Goal: Task Accomplishment & Management: Use online tool/utility

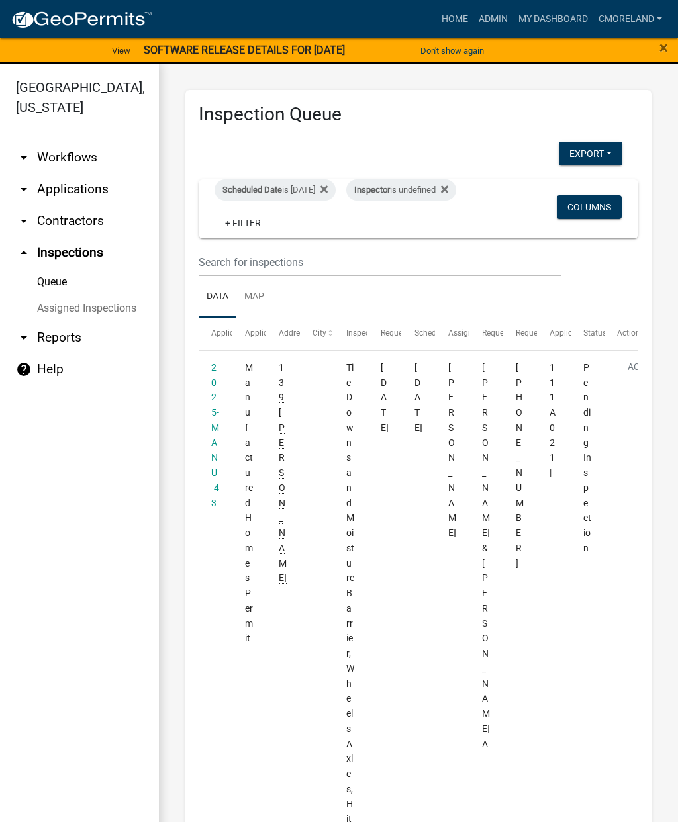
click at [318, 189] on div "Scheduled Date is [DATE]" at bounding box center [274, 189] width 121 height 21
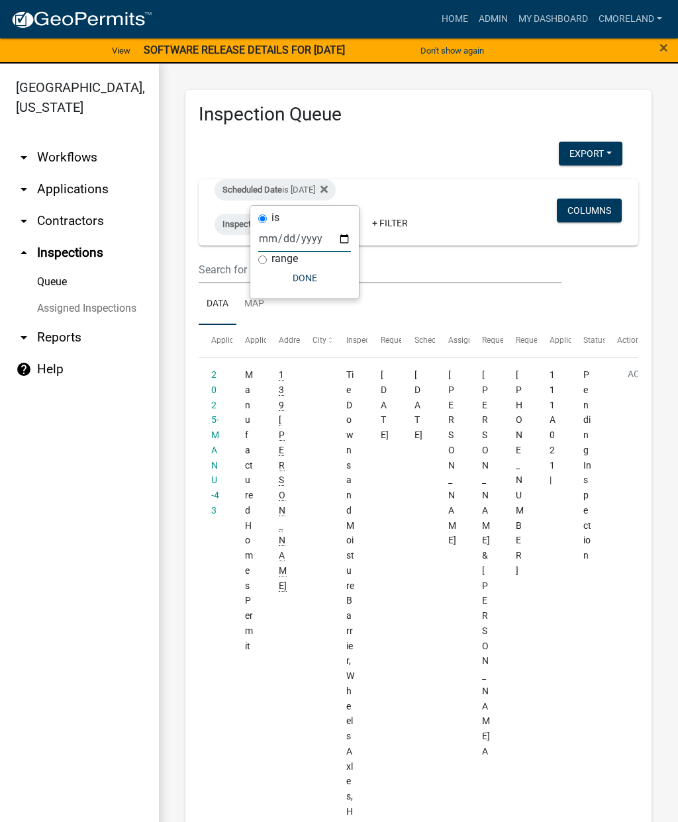
click at [300, 228] on input "[DATE]" at bounding box center [304, 238] width 93 height 27
click at [298, 281] on button "Done" at bounding box center [304, 278] width 93 height 24
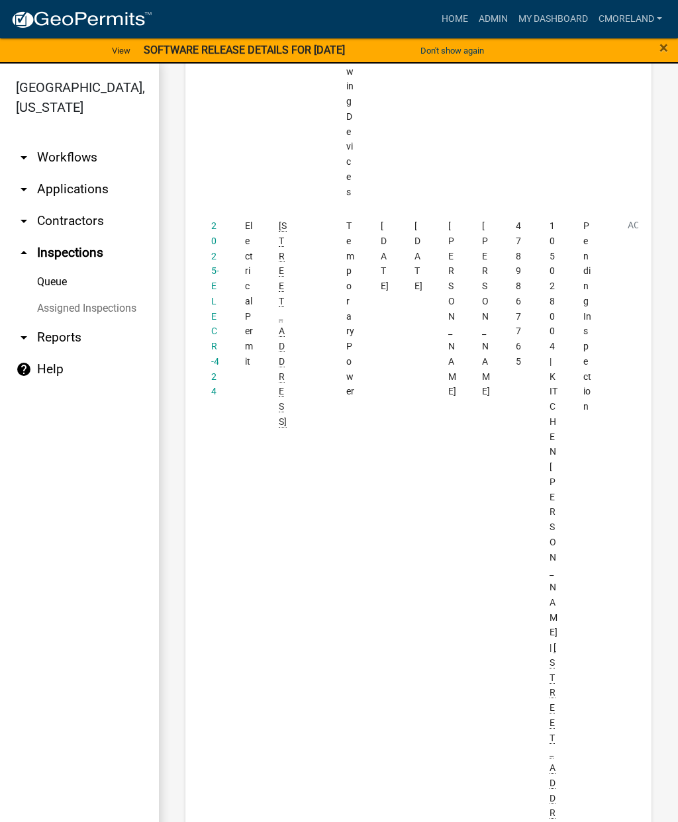
scroll to position [873, 0]
click at [208, 237] on datatable-body-cell "2025-ELECR-424" at bounding box center [216, 544] width 34 height 666
click at [212, 261] on link "2025-ELECR-424" at bounding box center [215, 310] width 8 height 176
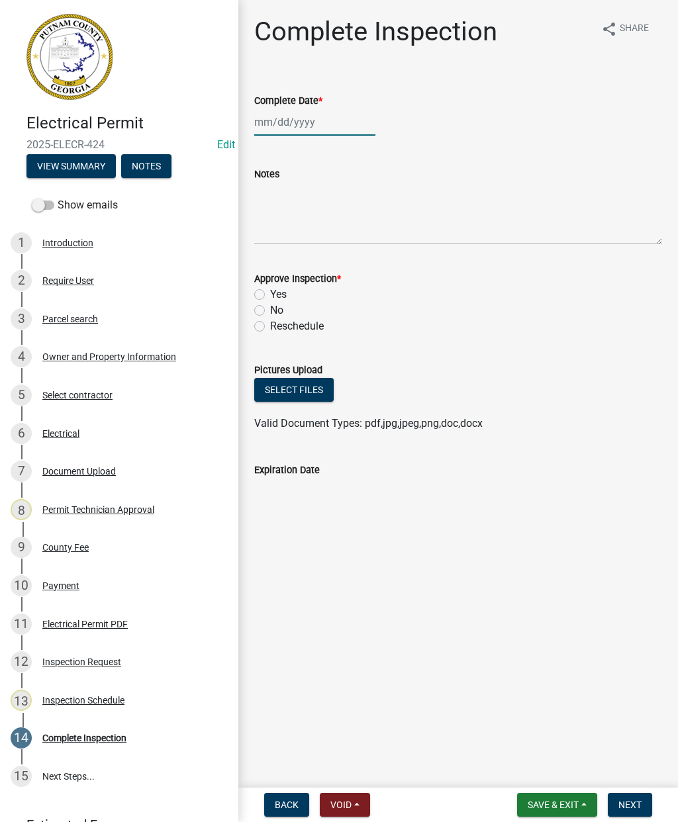
click at [290, 120] on div at bounding box center [314, 122] width 121 height 27
select select "9"
select select "2025"
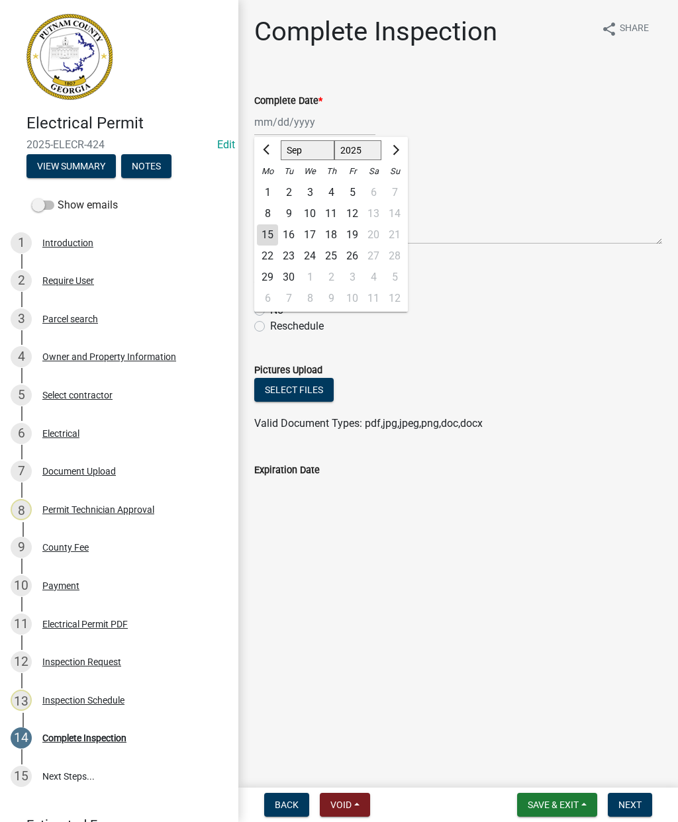
click at [277, 242] on div "15" at bounding box center [267, 234] width 21 height 21
type input "09/15/2025"
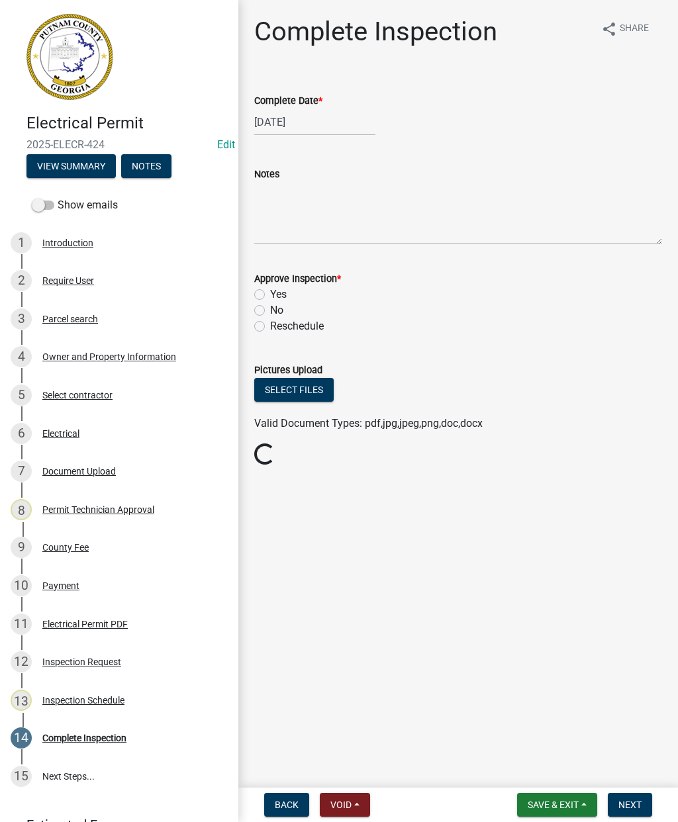
click at [270, 296] on label "Yes" at bounding box center [278, 295] width 17 height 16
click at [270, 295] on input "Yes" at bounding box center [274, 291] width 9 height 9
radio input "true"
click at [641, 795] on button "Next" at bounding box center [629, 805] width 44 height 24
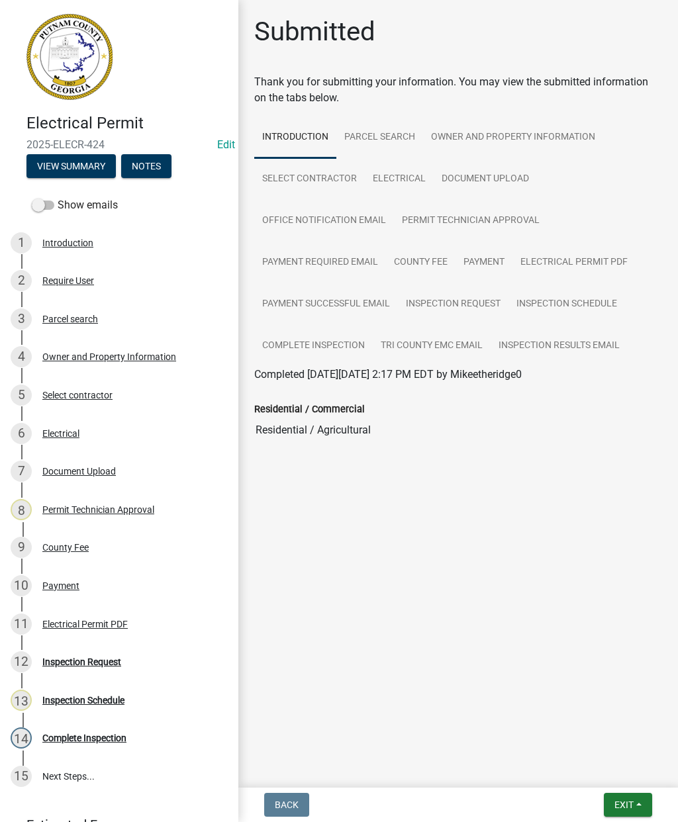
click at [636, 801] on button "Exit" at bounding box center [627, 805] width 48 height 24
click at [606, 771] on button "Save & Exit" at bounding box center [600, 770] width 106 height 32
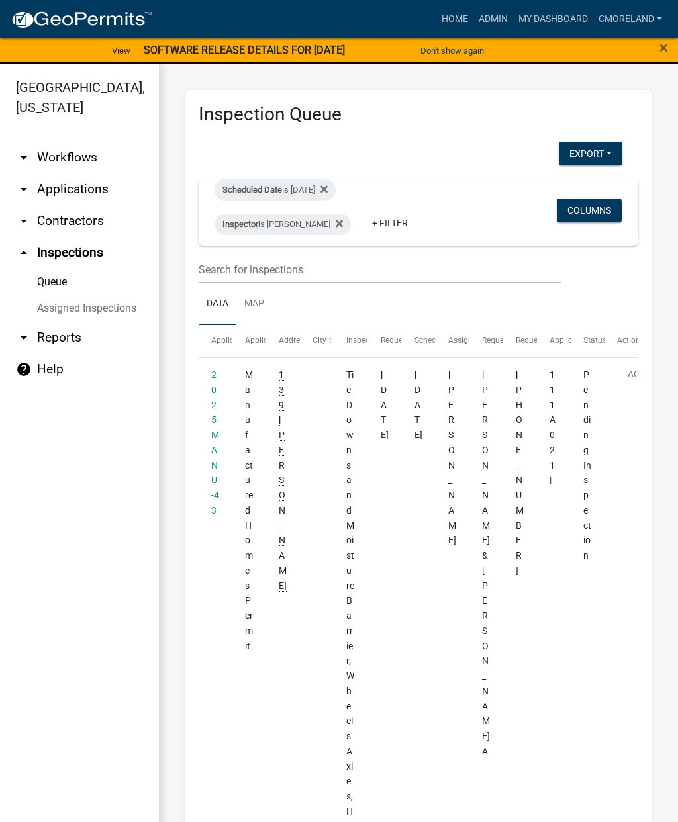
click at [335, 184] on div "Scheduled Date is 09/15/2025" at bounding box center [274, 189] width 121 height 21
click at [343, 216] on fa-icon at bounding box center [336, 224] width 13 height 21
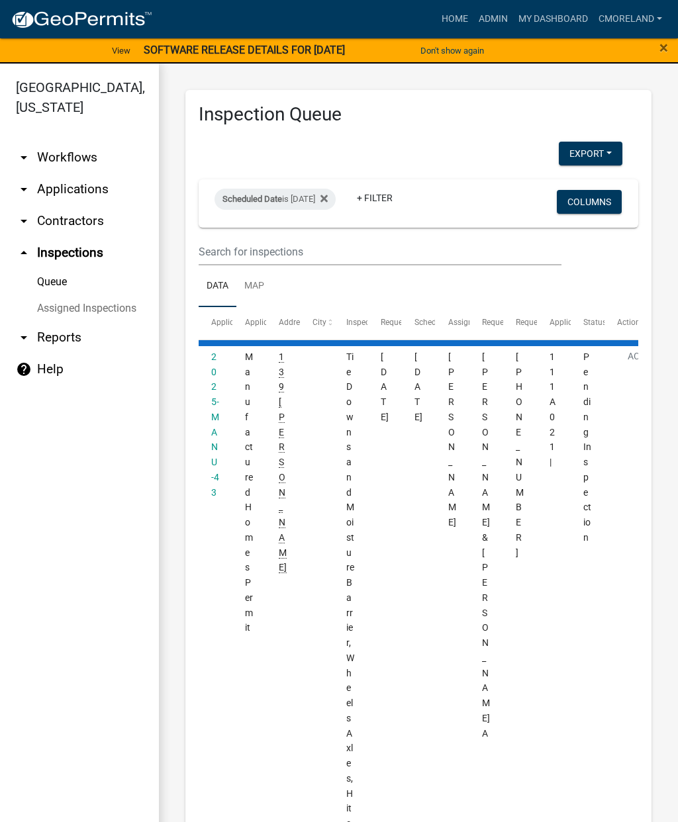
select select "2: 50"
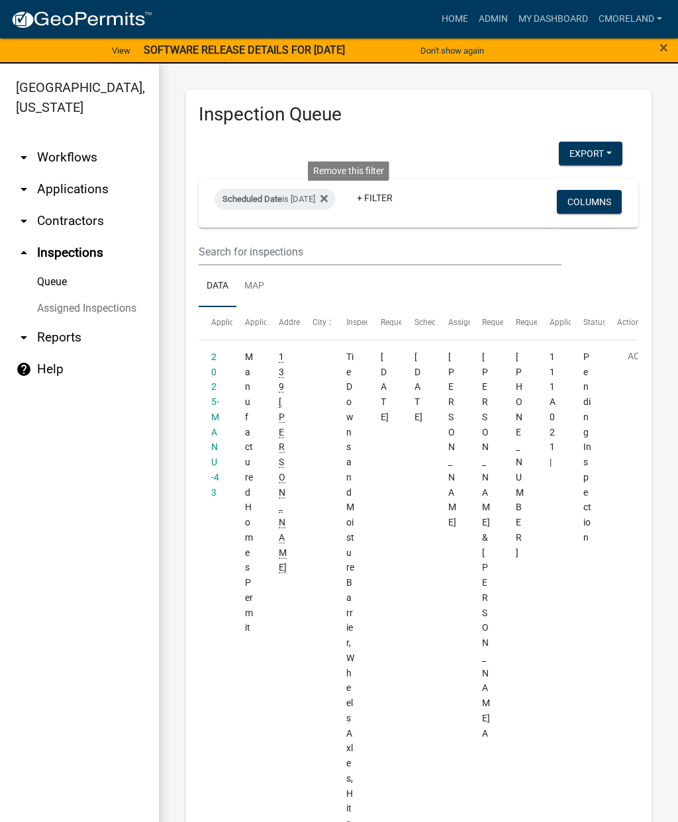
click at [328, 195] on icon at bounding box center [323, 198] width 7 height 11
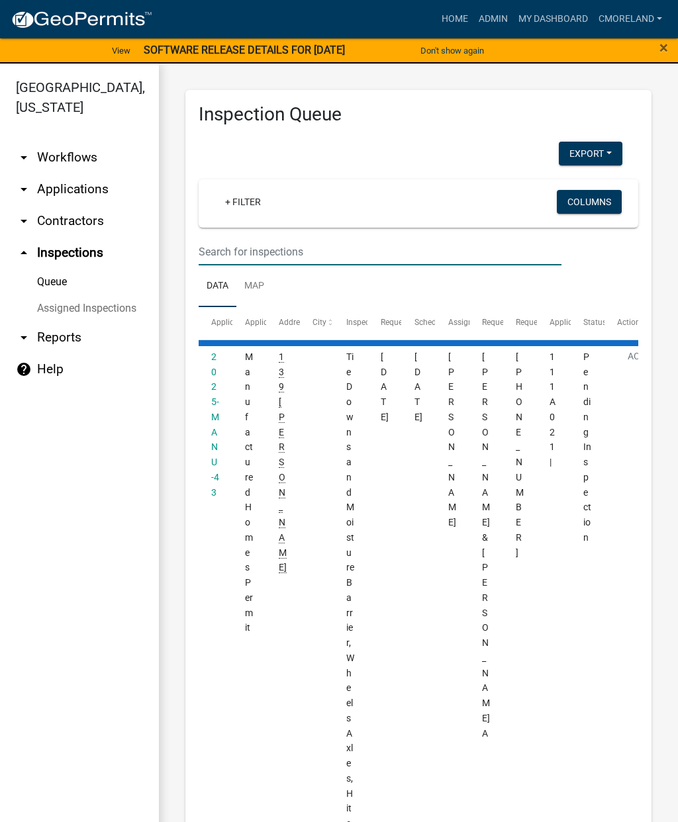
click at [308, 241] on input "text" at bounding box center [380, 251] width 363 height 27
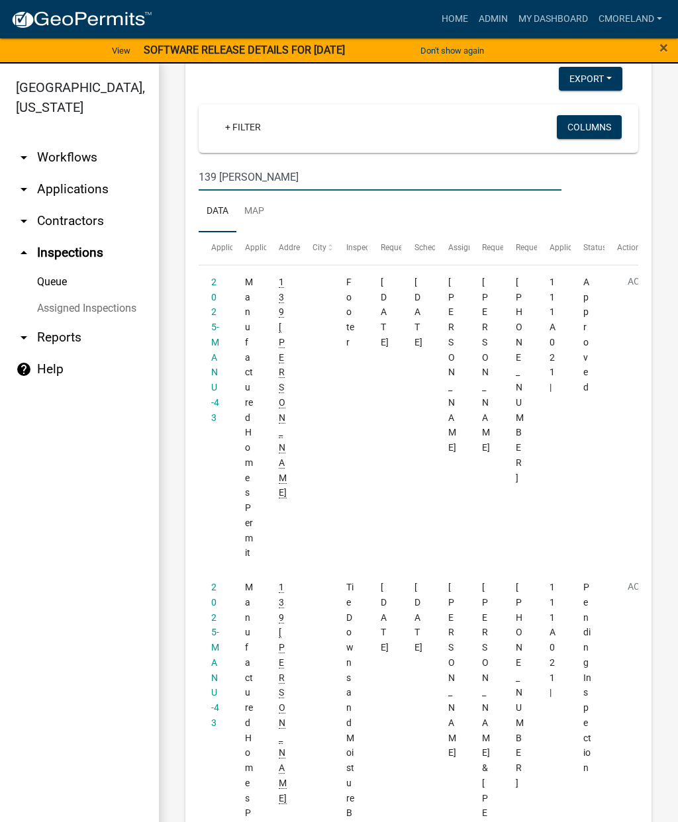
scroll to position [73, 0]
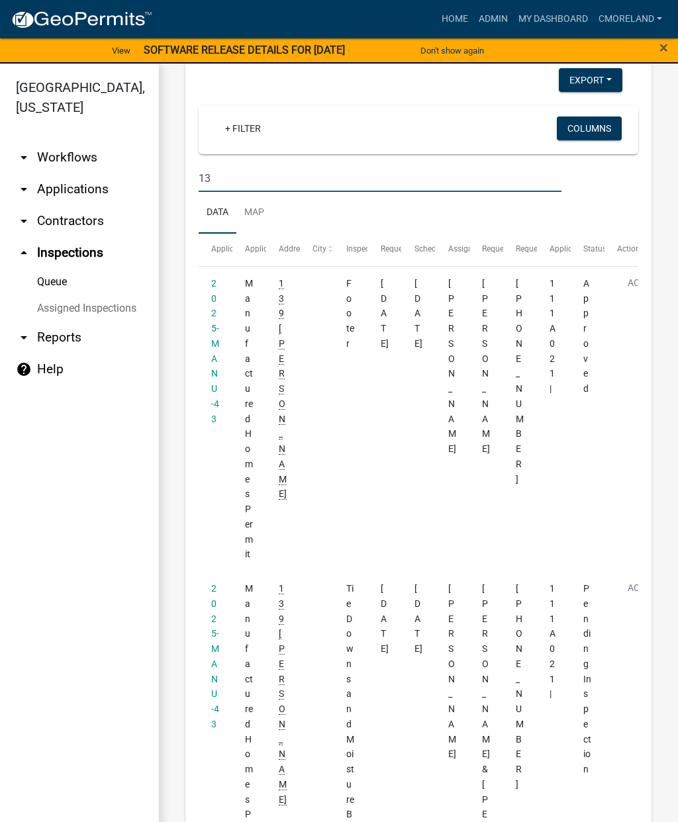
type input "1"
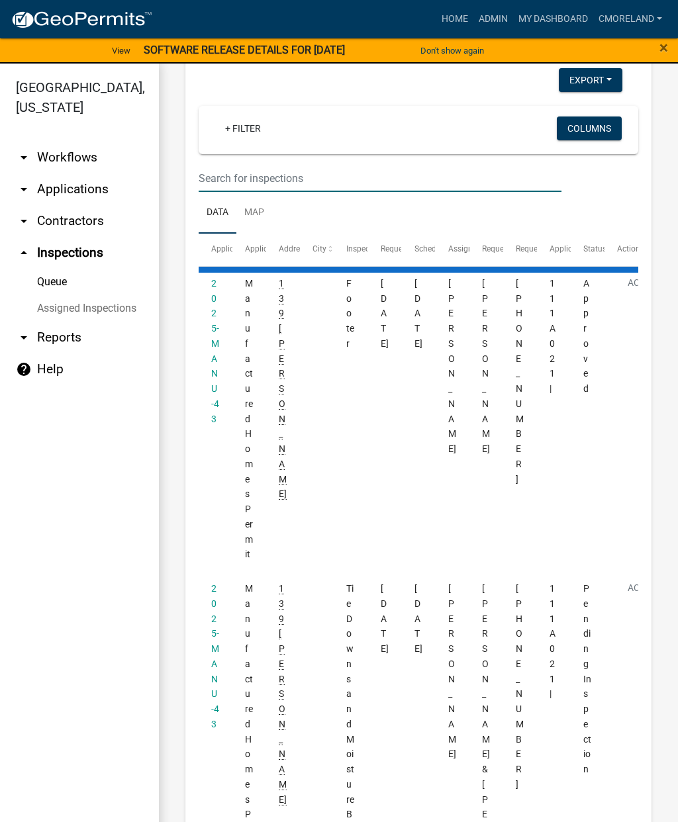
click at [255, 123] on link "+ Filter" at bounding box center [242, 128] width 57 height 24
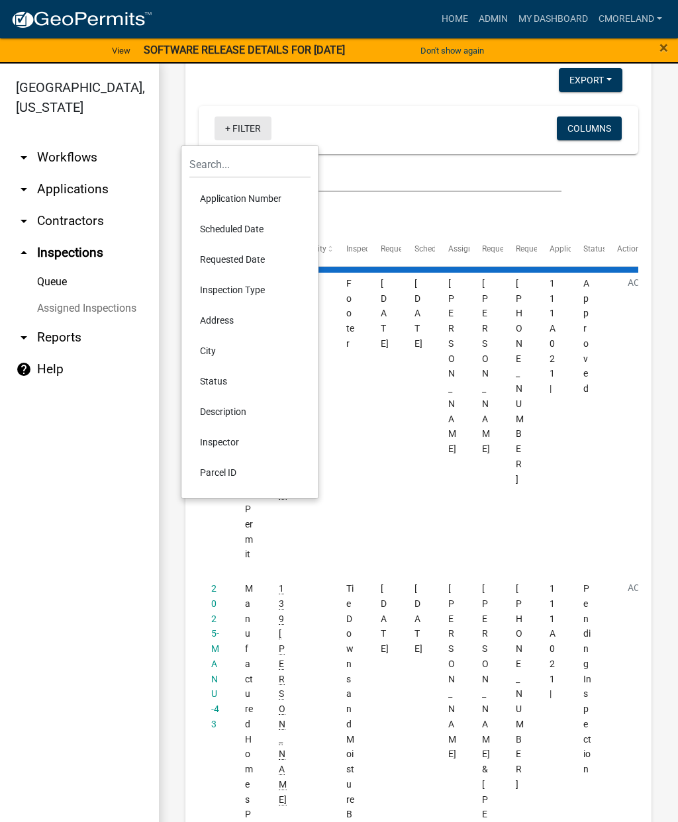
select select "2: 50"
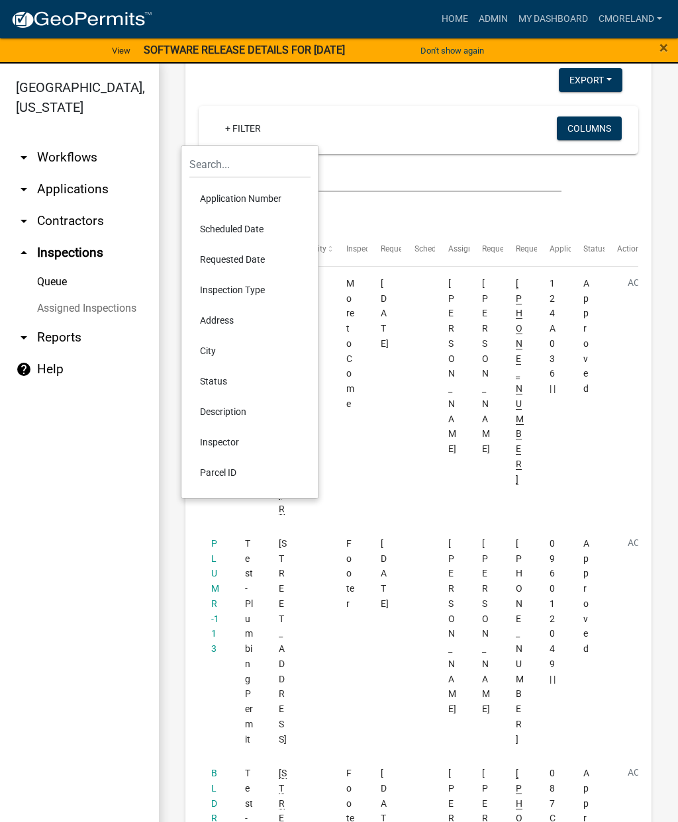
click at [222, 238] on li "Scheduled Date" at bounding box center [249, 229] width 121 height 30
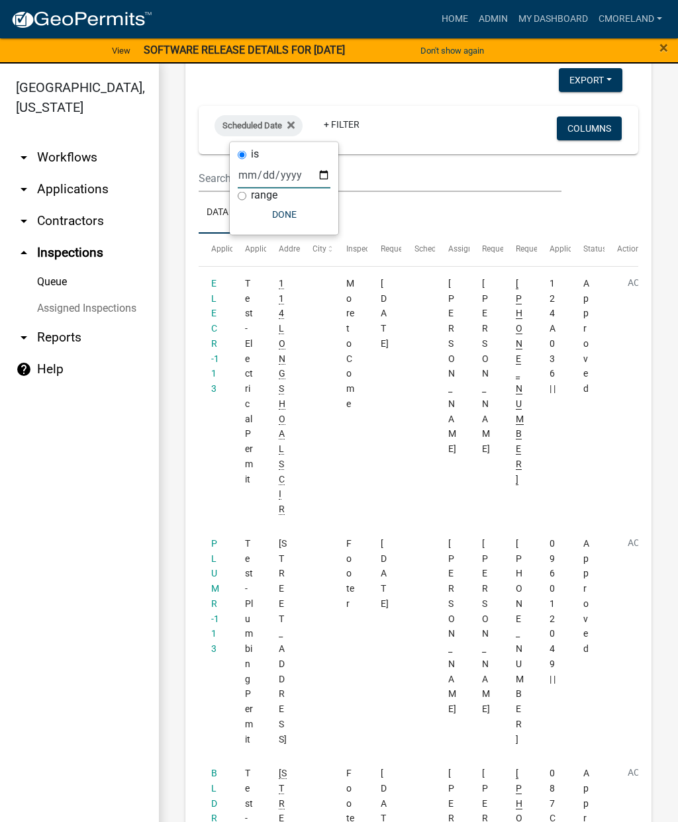
click at [271, 169] on input "date" at bounding box center [284, 174] width 93 height 27
type input "2025-09-15"
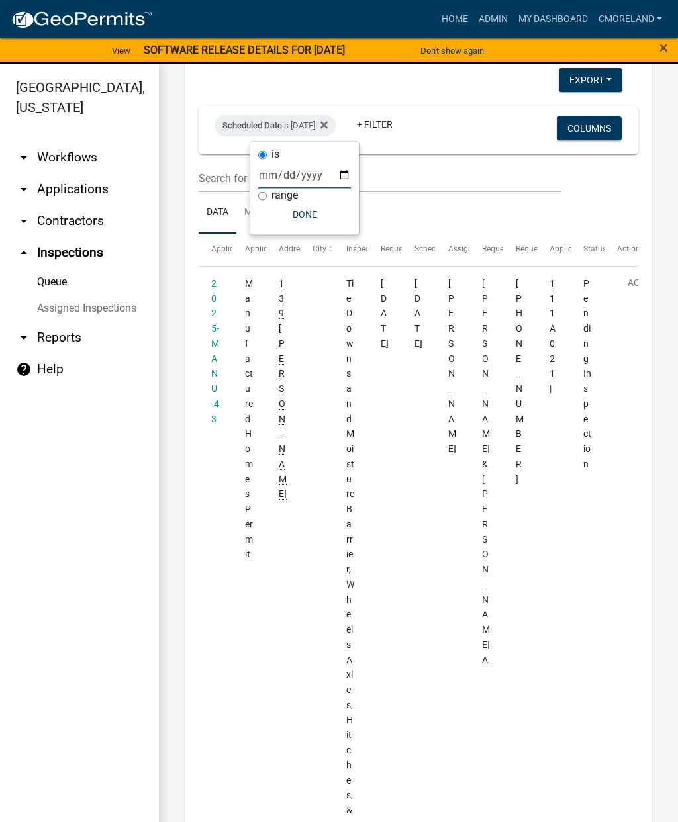
click at [283, 223] on button "Done" at bounding box center [304, 214] width 93 height 24
click at [398, 126] on link "+ Filter" at bounding box center [374, 124] width 57 height 24
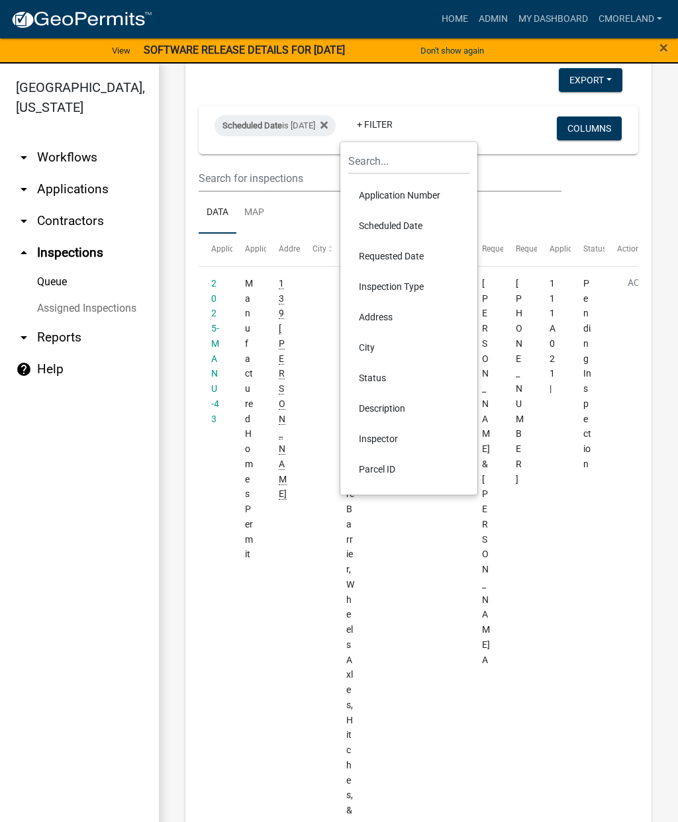
click at [372, 437] on li "Inspector" at bounding box center [408, 438] width 121 height 30
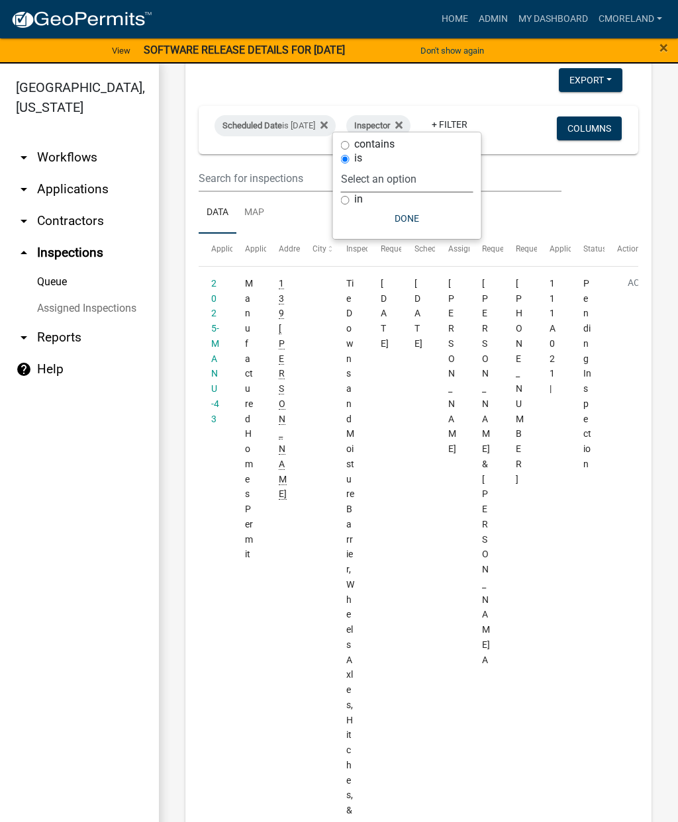
click at [432, 187] on select "Select an option None Michele Rivera Dorothy Evans Stephanie Morris Quistan Jam…" at bounding box center [407, 178] width 132 height 27
select select "a0ea4169-8540-4a2c-b9f4-cf4c1ffdeb95"
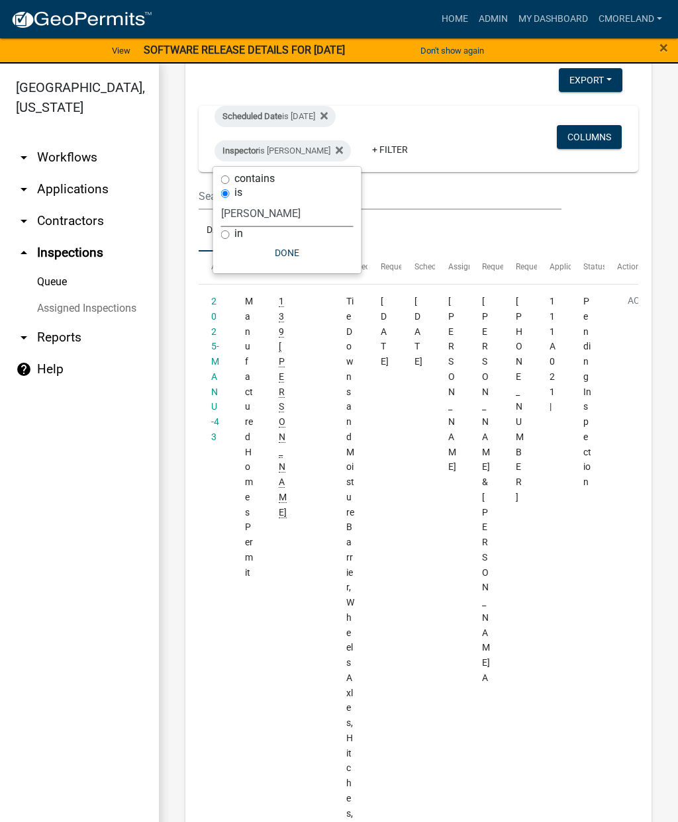
click at [284, 247] on button "Done" at bounding box center [287, 253] width 132 height 24
